Goal: Information Seeking & Learning: Learn about a topic

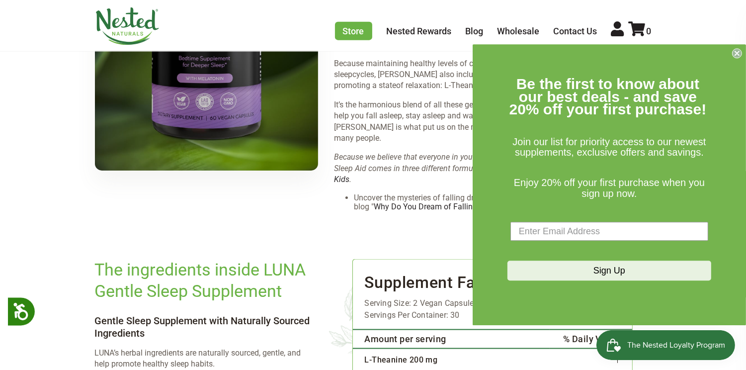
scroll to position [1540, 0]
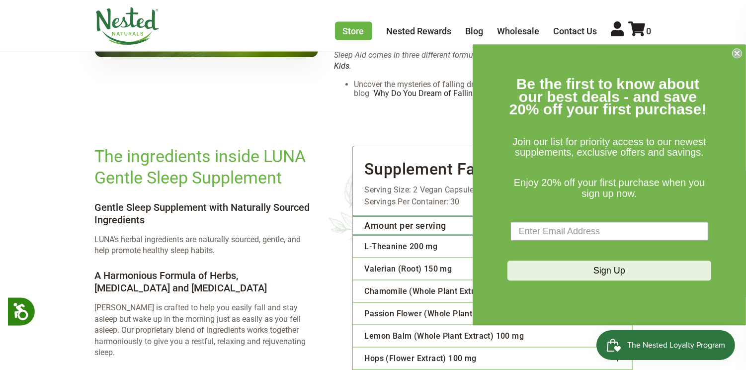
click at [733, 56] on circle "Close dialog" at bounding box center [736, 53] width 9 height 9
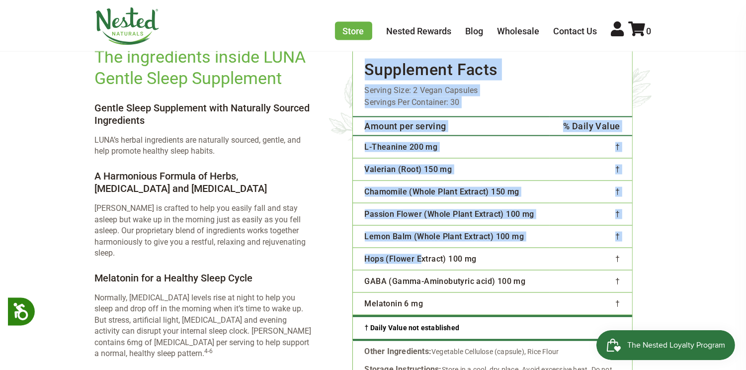
scroll to position [1689, 0]
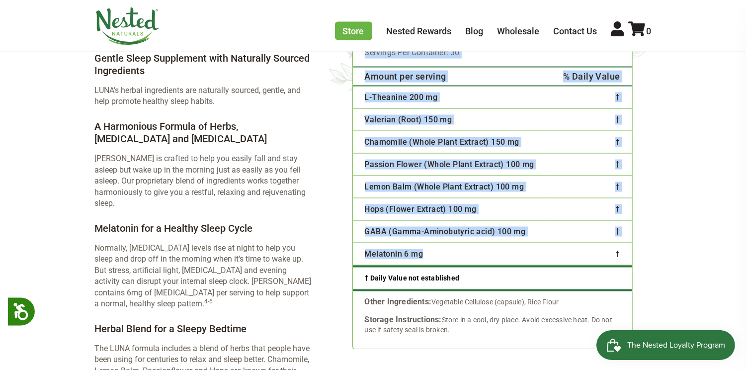
drag, startPoint x: 367, startPoint y: 92, endPoint x: 439, endPoint y: 225, distance: 150.3
click at [439, 225] on div "Supplement Facts Serving Size: 2 Vegan Capsules Servings Per Container: 30 Amou…" at bounding box center [492, 144] width 280 height 295
copy div "Loremipsum Dolor Sitamet Cons: 6 Adipi Elitsedd Eiusmodt Inc Utlaboree: 04 Dolo…"
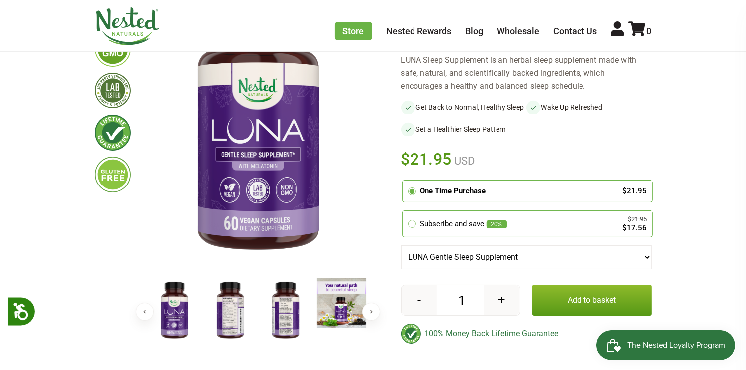
scroll to position [0, 0]
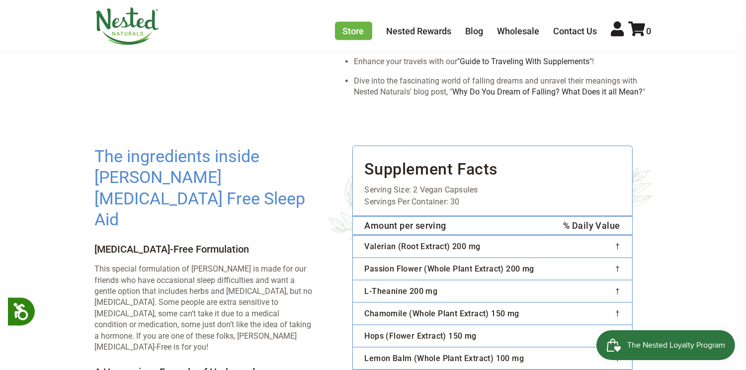
scroll to position [1590, 0]
